Goal: Transaction & Acquisition: Purchase product/service

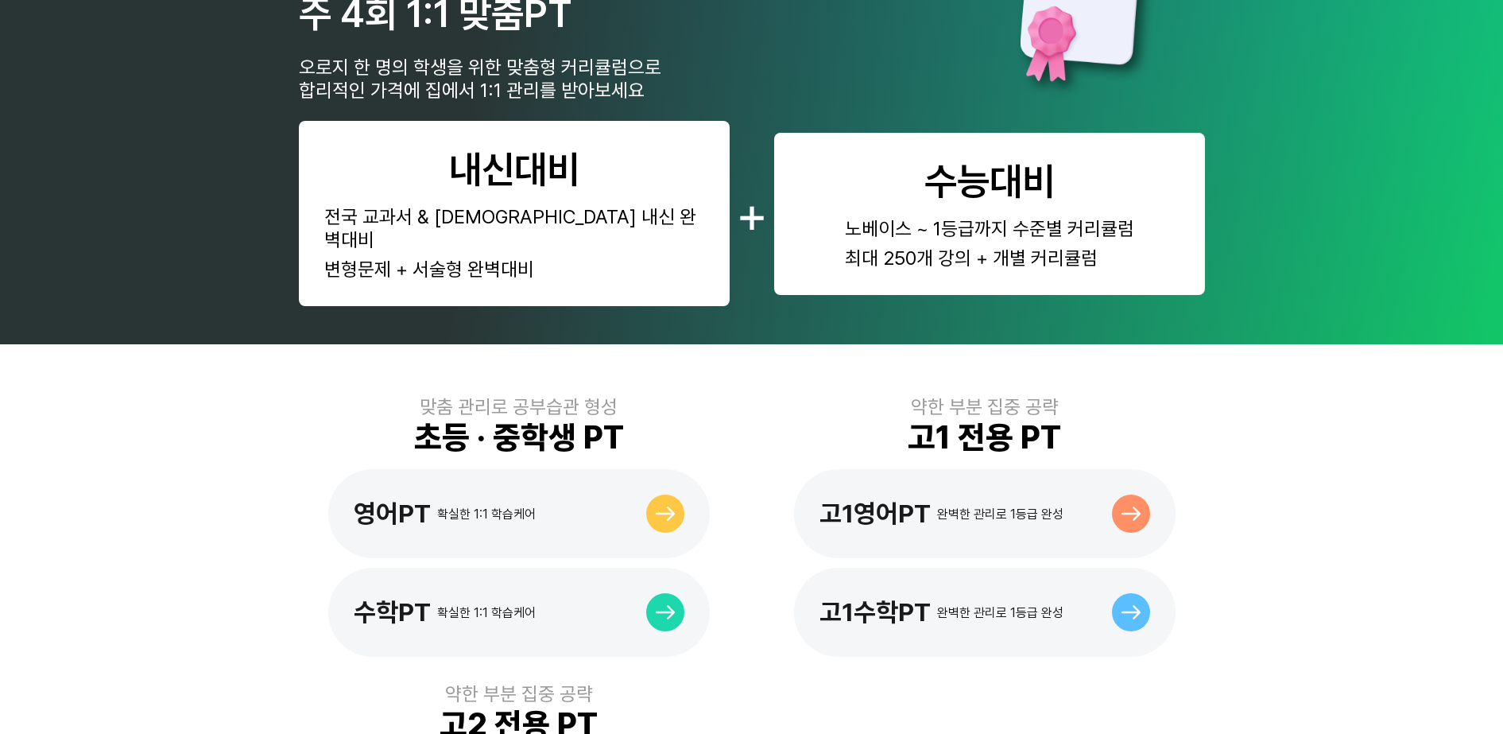
scroll to position [695, 0]
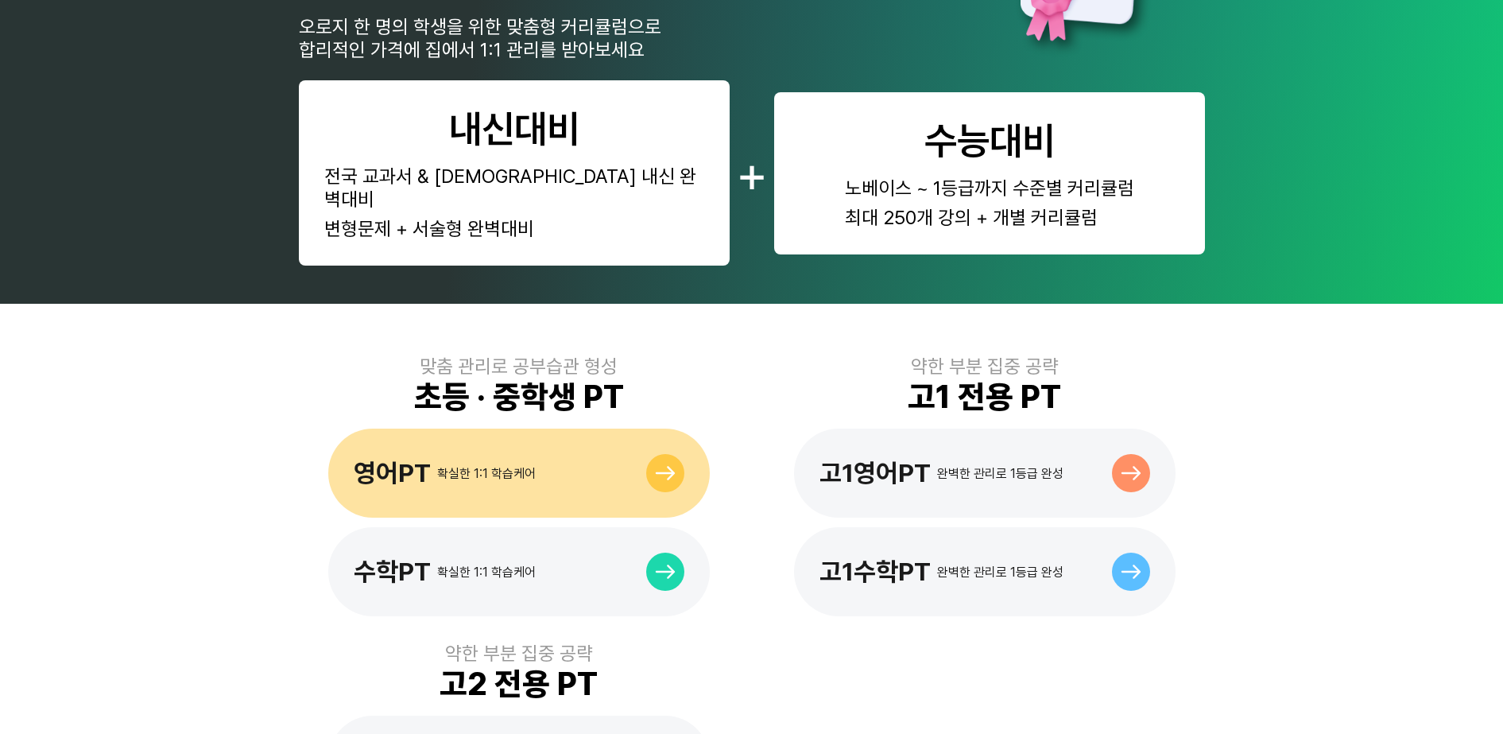
click at [597, 451] on div "영어PT 확실한 1:1 학습케어" at bounding box center [519, 472] width 382 height 89
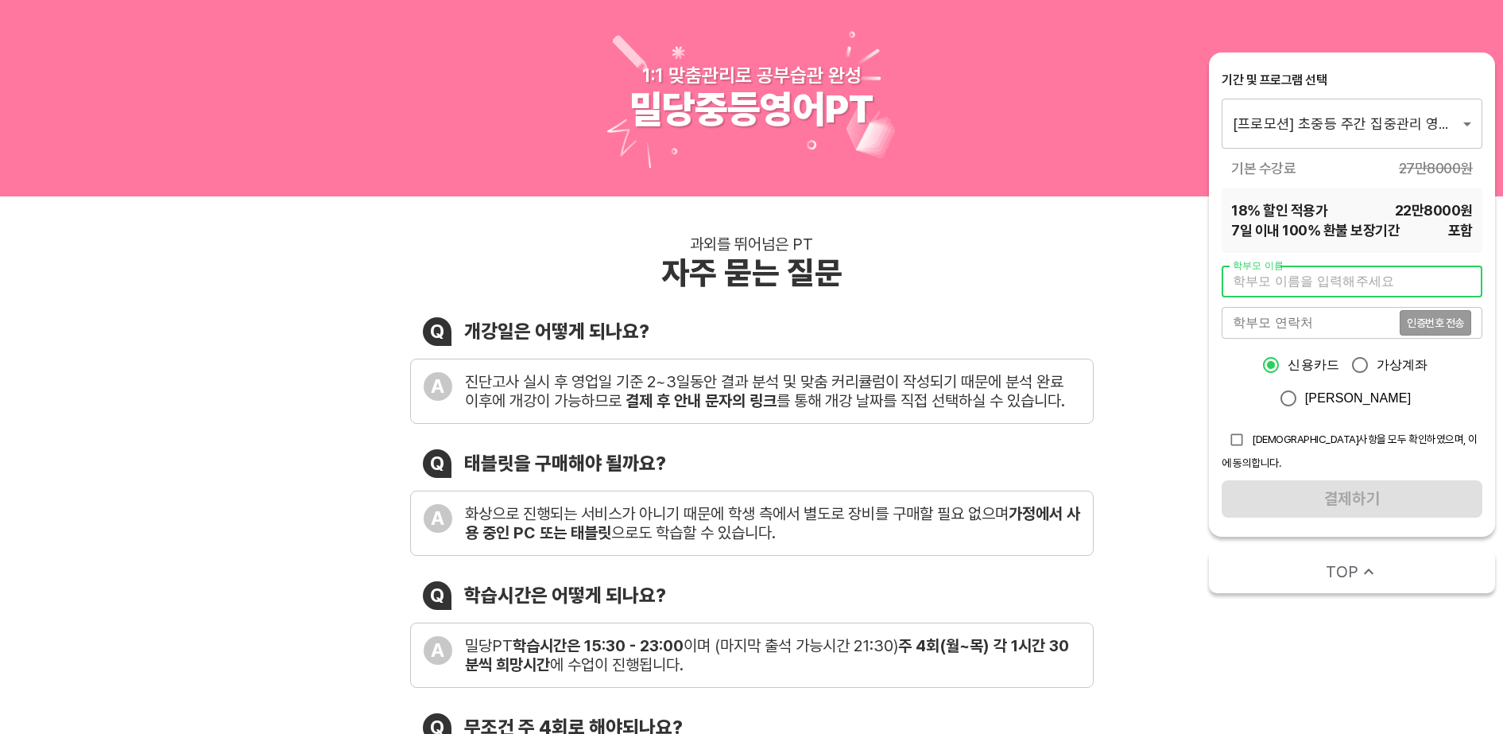
click at [1307, 285] on input "text" at bounding box center [1352, 281] width 261 height 32
type input "김성태"
type input "01057261732"
click at [1430, 322] on span "인증번호 전송" at bounding box center [1435, 322] width 57 height 11
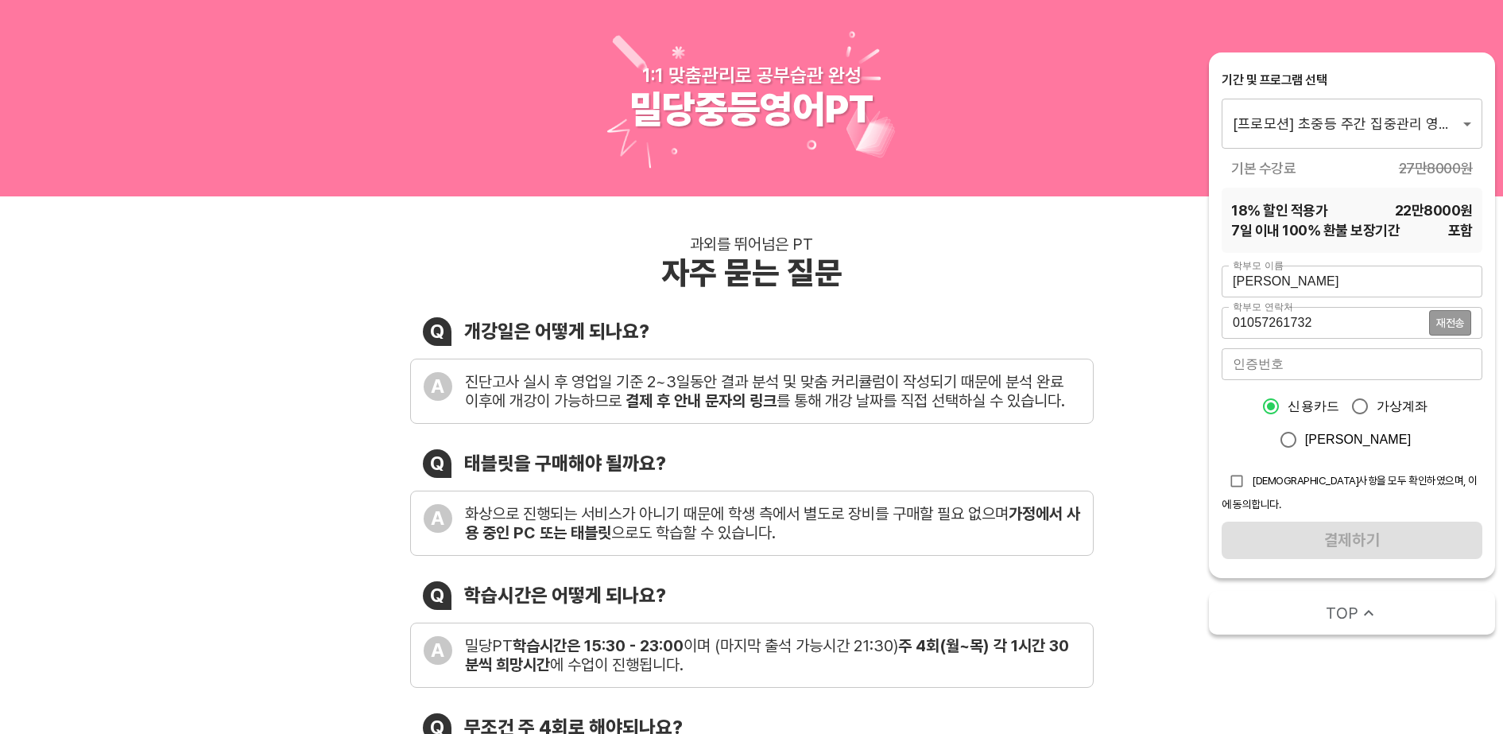
click at [1241, 482] on input "checkbox" at bounding box center [1237, 481] width 30 height 30
checkbox input "true"
click at [1356, 403] on input "가상계좌" at bounding box center [1359, 405] width 33 height 33
radio input "true"
click at [1369, 360] on input "number" at bounding box center [1352, 364] width 261 height 32
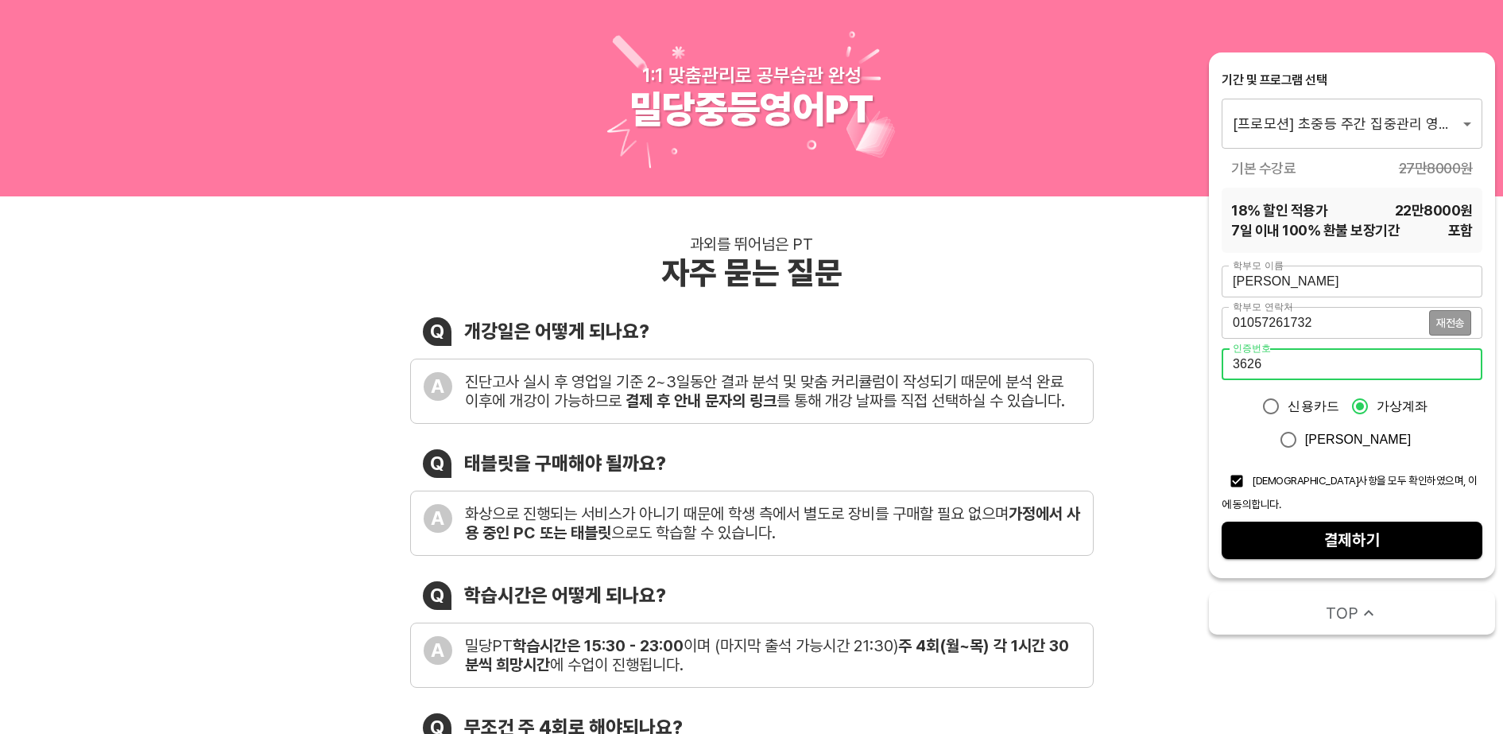
type input "3626"
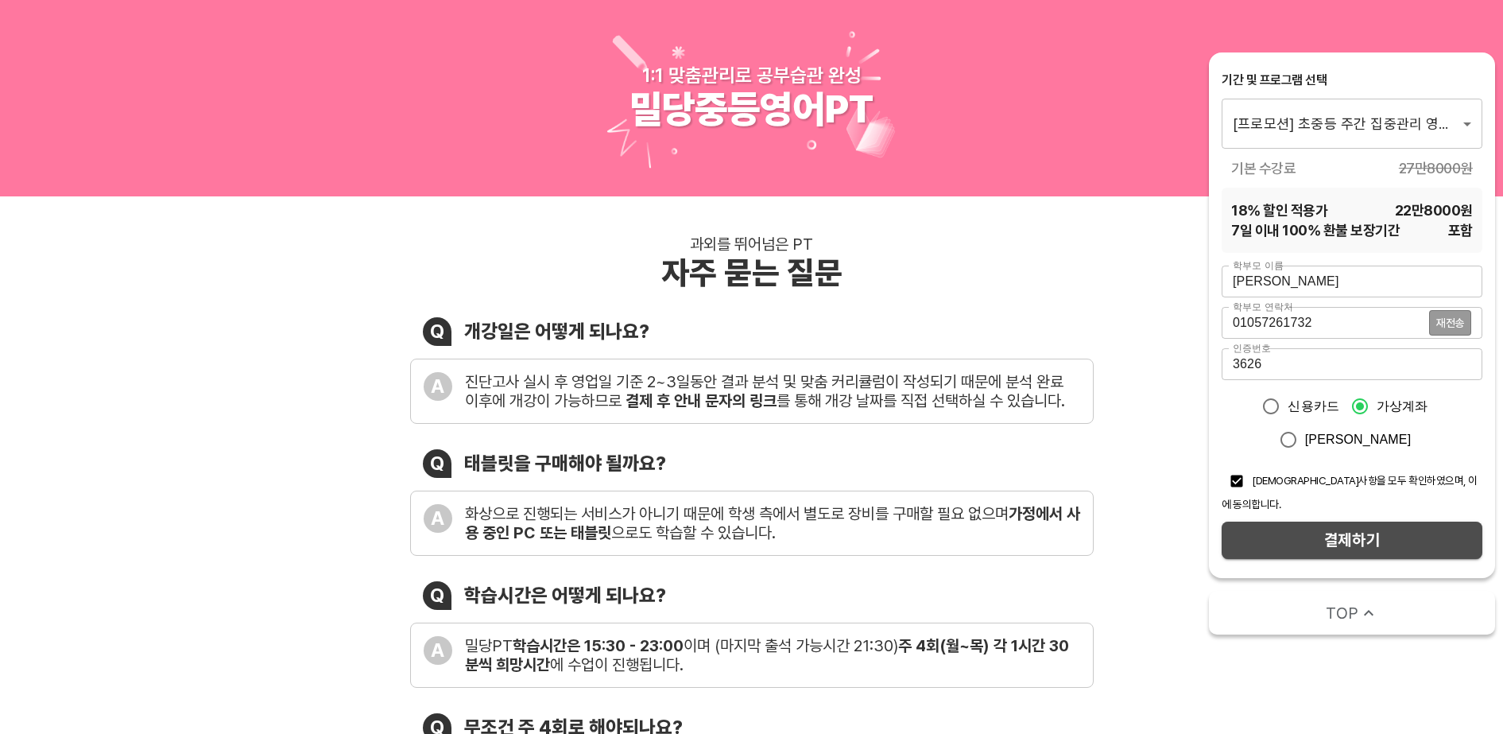
click at [1353, 526] on span "결제하기" at bounding box center [1351, 540] width 235 height 28
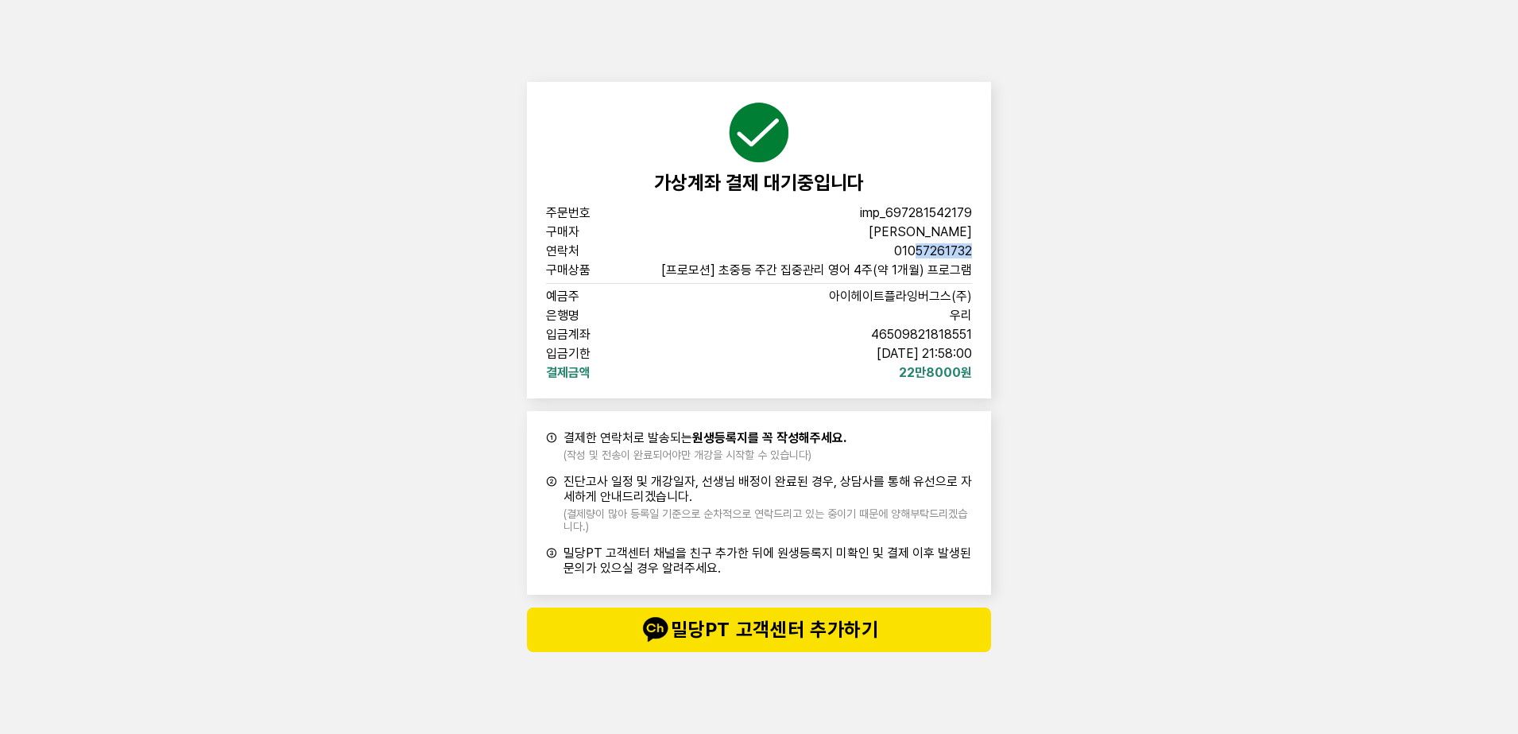
drag, startPoint x: 925, startPoint y: 250, endPoint x: 987, endPoint y: 250, distance: 62.0
click at [987, 250] on div "가상계좌 결제 대기중입니다 주문번호 imp_[PHONE_NUMBER] 구매자 [PERSON_NAME] 연락처 01057261732 구매상품 […" at bounding box center [759, 240] width 464 height 316
drag, startPoint x: 908, startPoint y: 368, endPoint x: 960, endPoint y: 368, distance: 52.5
click at [960, 368] on span "22만8000원" at bounding box center [935, 372] width 73 height 13
drag, startPoint x: 960, startPoint y: 368, endPoint x: 1280, endPoint y: 397, distance: 321.6
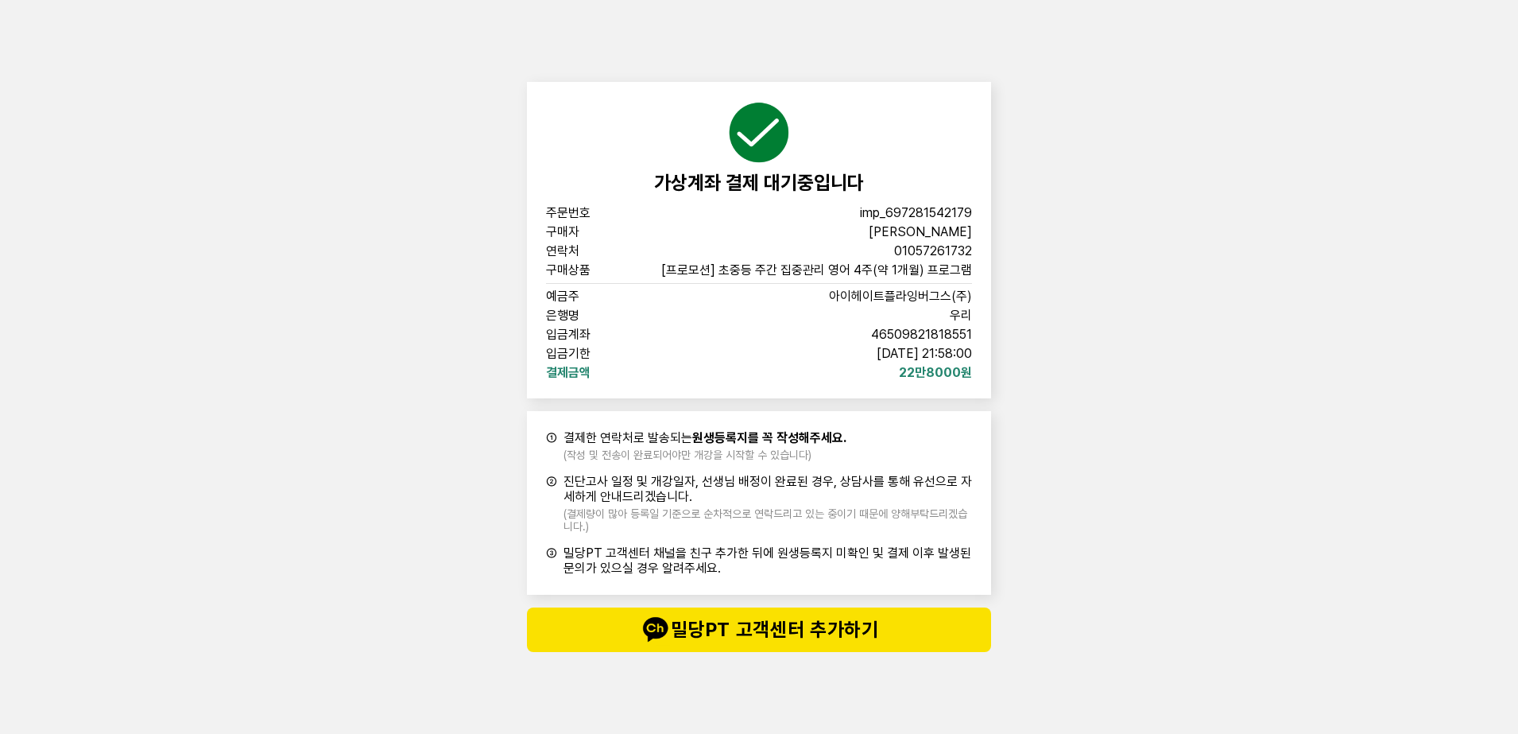
click at [1280, 397] on div "가상계좌 결제 대기중입니다 주문번호 imp_697281542179 구매자 김성태 연락처 01057261732 구매상품 [프로모션] 초중등 주간…" at bounding box center [759, 367] width 1518 height 734
